Goal: Find specific page/section: Find specific page/section

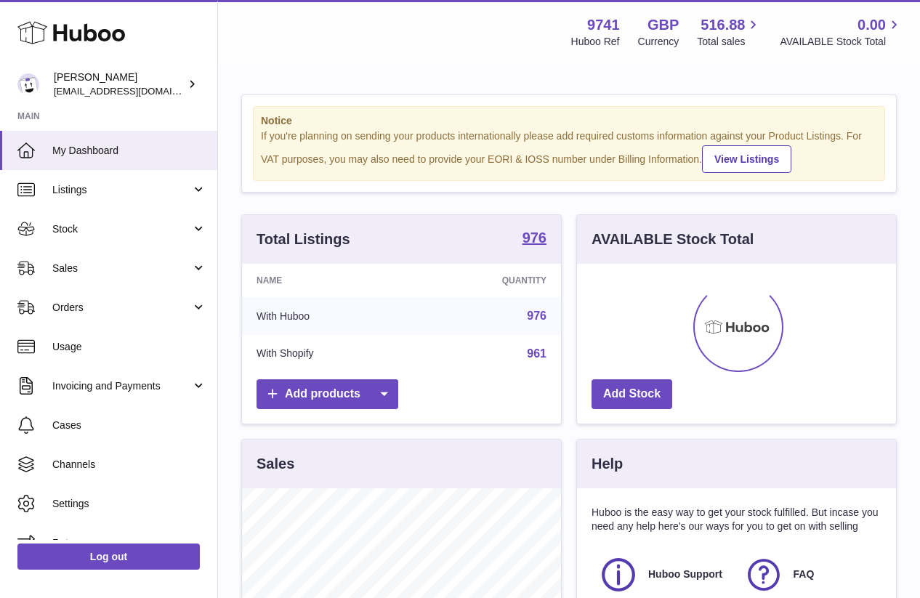
scroll to position [227, 319]
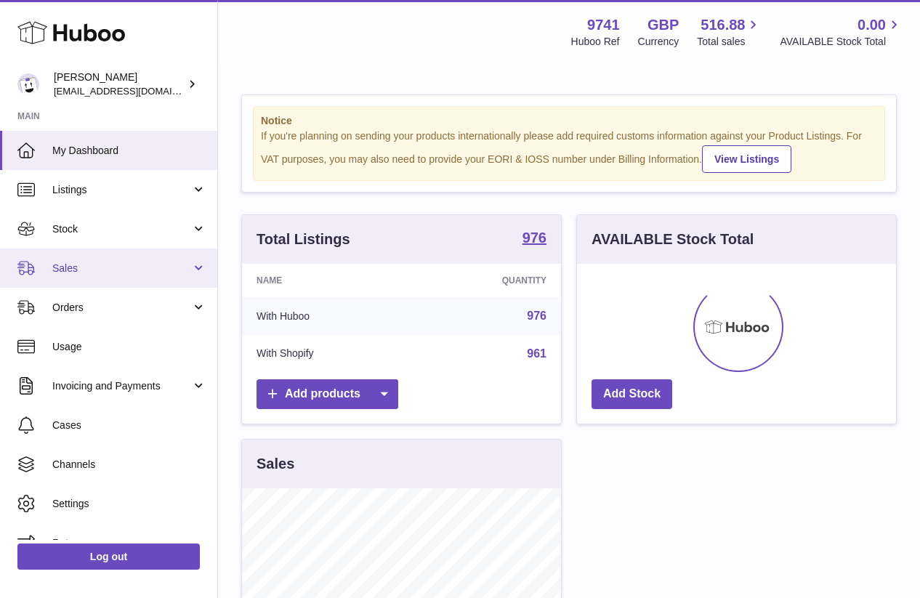
click at [77, 257] on link "Sales" at bounding box center [108, 268] width 217 height 39
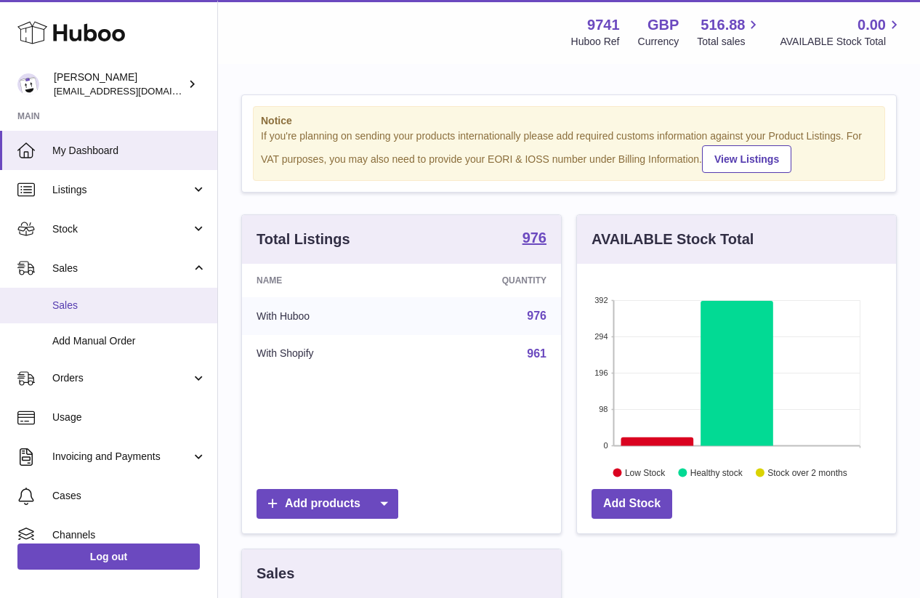
click at [95, 299] on span "Sales" at bounding box center [129, 306] width 154 height 14
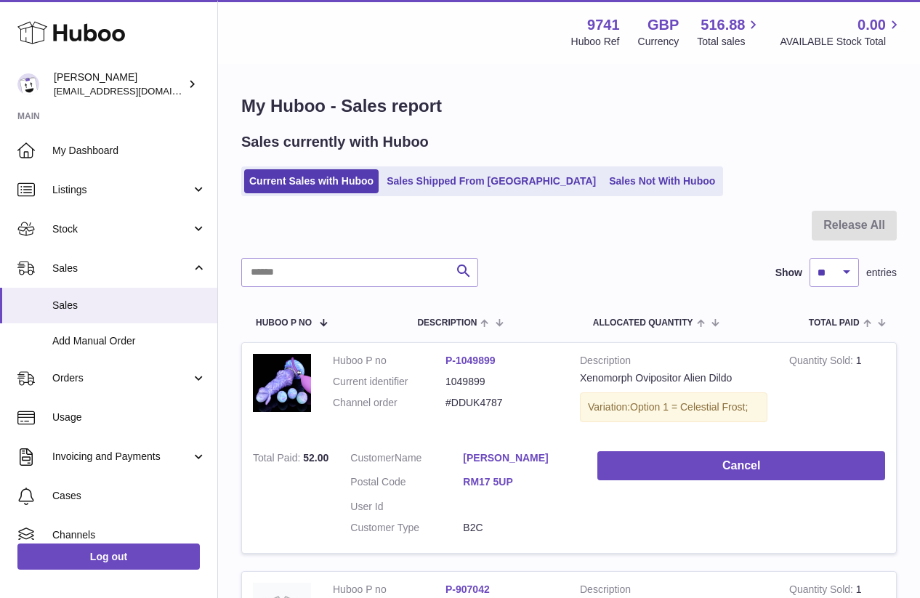
click at [604, 169] on li "Sales Not With Huboo" at bounding box center [662, 181] width 116 height 24
click at [604, 182] on link "Sales Not With Huboo" at bounding box center [662, 181] width 116 height 24
